Goal: Find specific page/section: Find specific page/section

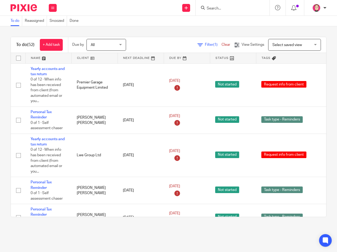
click at [235, 8] on input "Search" at bounding box center [229, 8] width 47 height 5
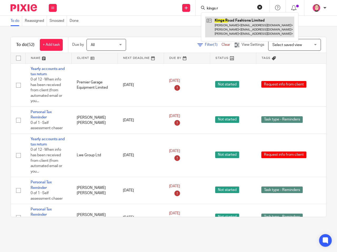
click at [234, 22] on link at bounding box center [249, 27] width 89 height 21
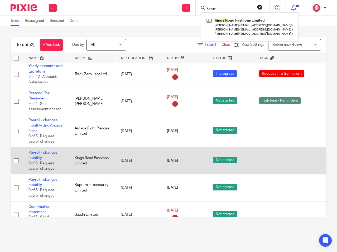
scroll to position [474, 69]
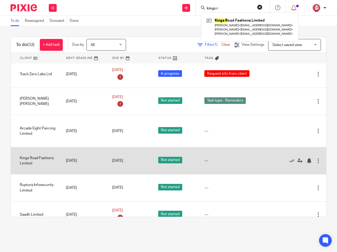
drag, startPoint x: 75, startPoint y: 164, endPoint x: 152, endPoint y: 162, distance: 77.2
click at [289, 162] on icon at bounding box center [291, 160] width 5 height 5
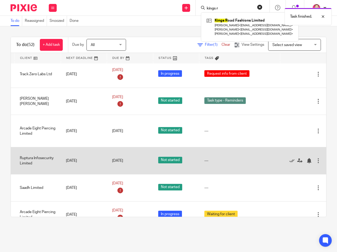
scroll to position [475, 22]
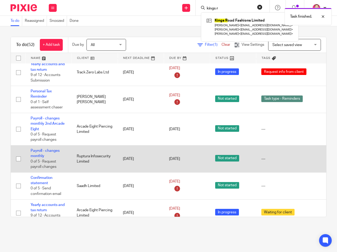
drag, startPoint x: 190, startPoint y: 161, endPoint x: 111, endPoint y: 163, distance: 78.3
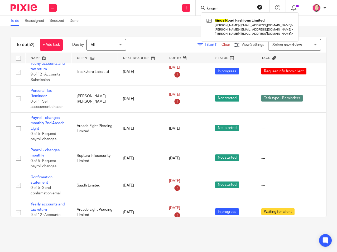
click at [218, 9] on input "kings r" at bounding box center [229, 8] width 47 height 5
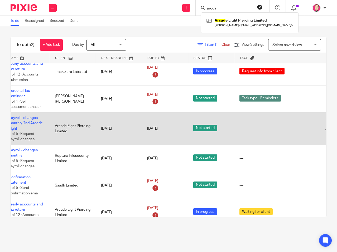
scroll to position [477, 69]
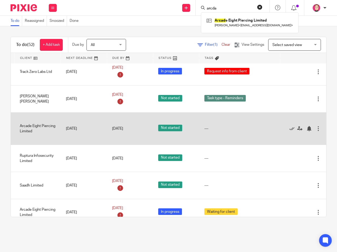
drag, startPoint x: 165, startPoint y: 130, endPoint x: 276, endPoint y: 131, distance: 110.1
click at [289, 131] on icon at bounding box center [291, 128] width 5 height 5
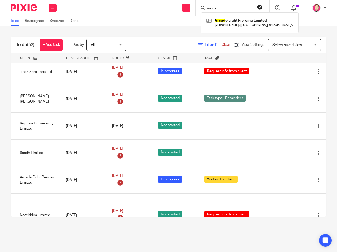
click at [222, 8] on input "arcda" at bounding box center [229, 8] width 47 height 5
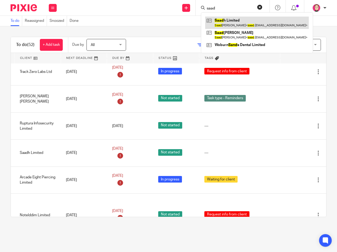
type input "saad"
click at [238, 24] on link at bounding box center [257, 23] width 104 height 12
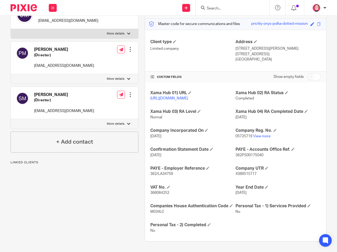
scroll to position [76, 0]
click at [255, 154] on span "362PS00175040" at bounding box center [249, 156] width 28 height 4
copy span "362PS00175040"
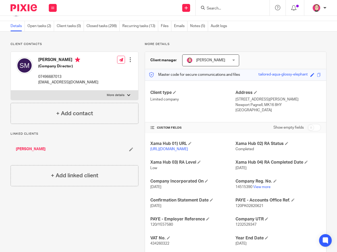
scroll to position [26, 0]
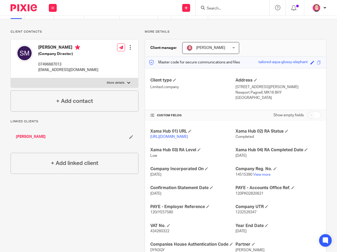
click at [252, 196] on span "120PK02820621" at bounding box center [249, 194] width 28 height 4
copy span "120PK02820621"
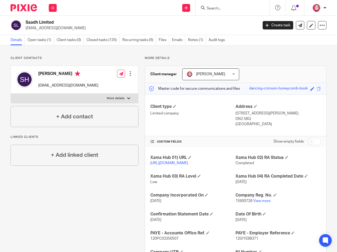
click at [194, 45] on div "Details Open tasks (1) Client tasks (0) Closed tasks (135) Recurring tasks (9) …" at bounding box center [168, 40] width 337 height 11
click at [198, 42] on link "Notes (1)" at bounding box center [197, 40] width 18 height 10
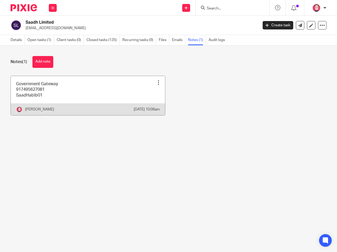
click at [156, 85] on div at bounding box center [158, 82] width 5 height 5
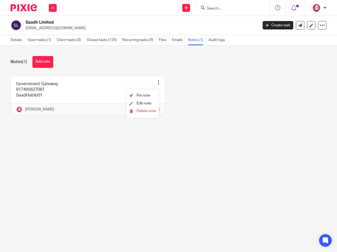
click at [218, 116] on div "Government Gateway 917495627081 SaadHabib01 Pin note Edit note Delete note Brad…" at bounding box center [165, 100] width 322 height 48
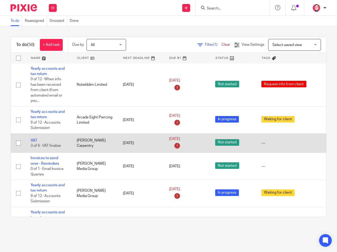
scroll to position [580, 0]
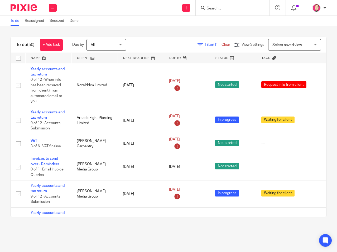
click at [223, 9] on input "Search" at bounding box center [229, 8] width 47 height 5
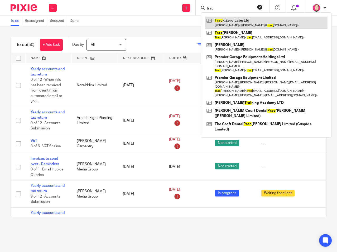
type input "trac"
click at [250, 22] on link at bounding box center [266, 23] width 122 height 12
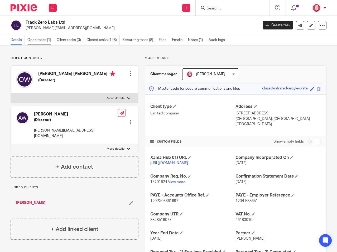
click at [38, 42] on link "Open tasks (1)" at bounding box center [40, 40] width 27 height 10
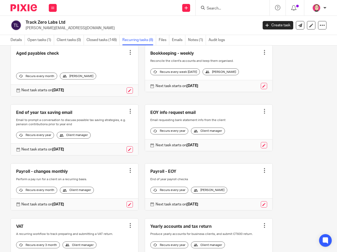
scroll to position [22, 0]
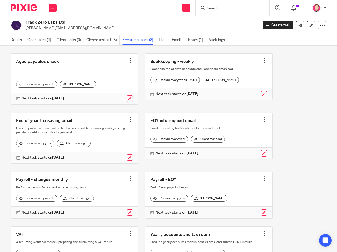
click at [57, 192] on link at bounding box center [74, 195] width 127 height 47
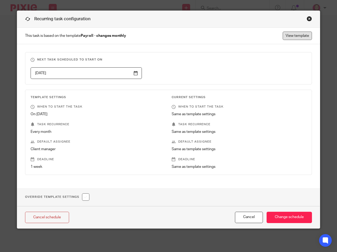
click at [289, 38] on link "View template" at bounding box center [296, 36] width 29 height 8
click at [308, 19] on div "Close this dialog window" at bounding box center [308, 18] width 5 height 5
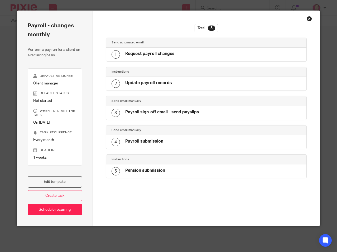
click at [309, 19] on div "Close this dialog window" at bounding box center [308, 18] width 5 height 5
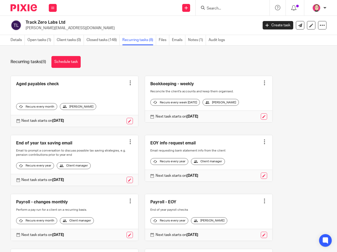
click at [22, 8] on img at bounding box center [24, 7] width 26 height 7
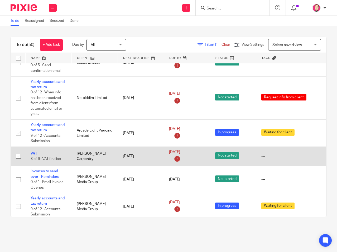
scroll to position [566, 0]
